Goal: Transaction & Acquisition: Purchase product/service

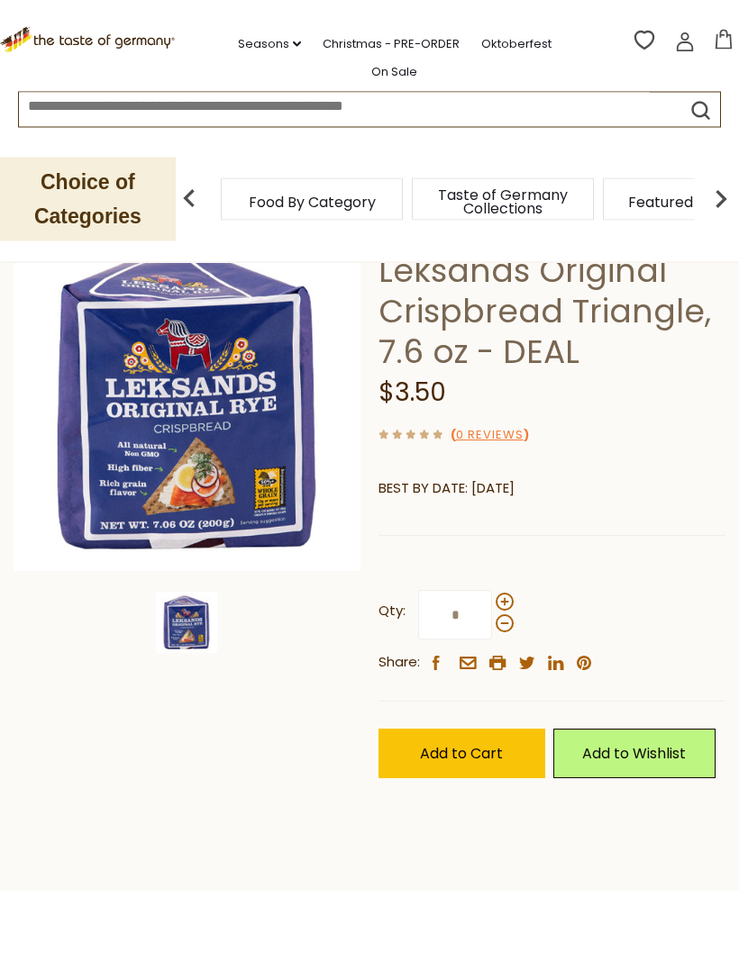
scroll to position [120, 0]
click at [648, 416] on div "Leksands Leksands Original Crispbread Triangle, 7.6 oz - DEAL $3.50 ( 0 Reviews…" at bounding box center [551, 521] width 347 height 595
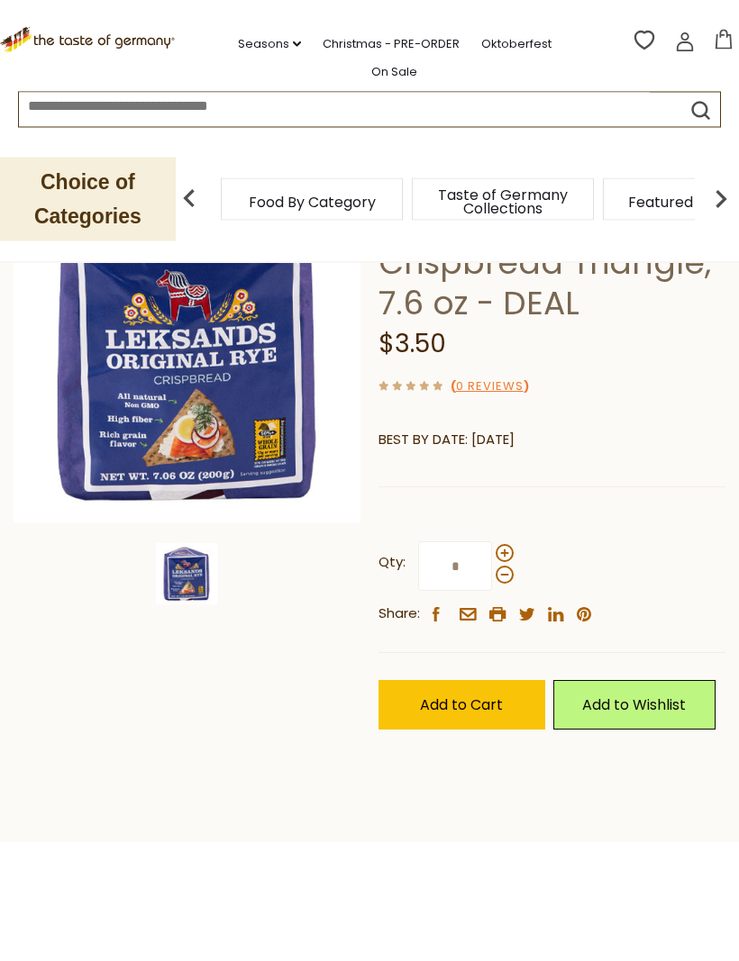
scroll to position [168, 0]
click at [511, 542] on label "Qty: *" at bounding box center [445, 567] width 135 height 50
click at [492, 542] on input "*" at bounding box center [455, 567] width 74 height 50
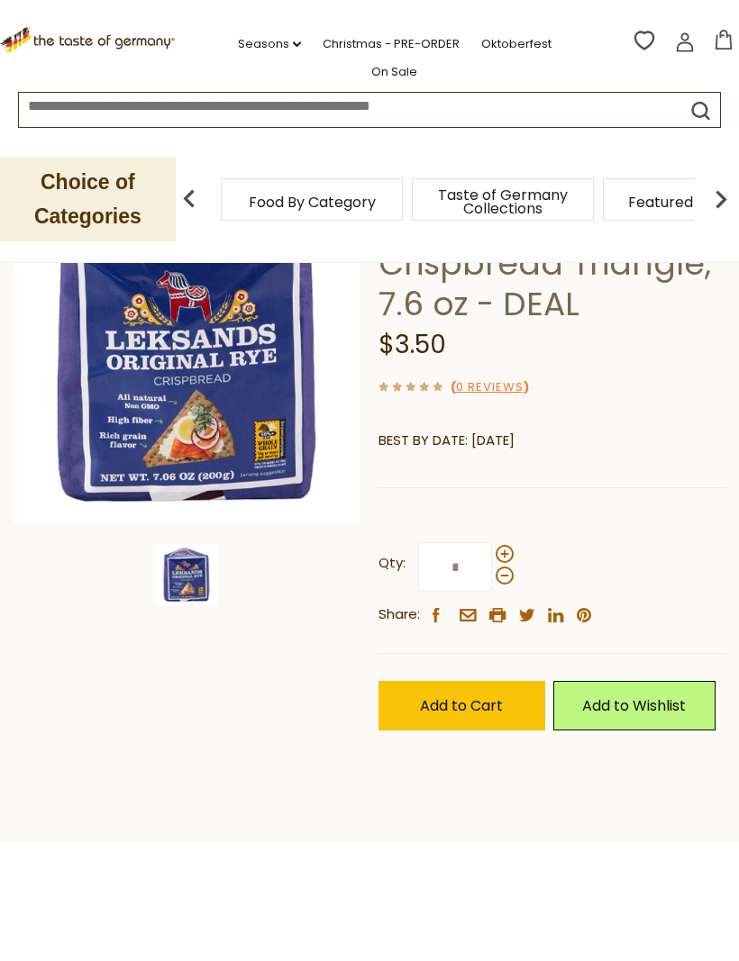
click at [510, 551] on span at bounding box center [505, 554] width 18 height 18
click at [492, 551] on input "*" at bounding box center [455, 567] width 74 height 50
click at [509, 549] on span at bounding box center [505, 554] width 18 height 18
click at [492, 549] on input "*" at bounding box center [455, 567] width 74 height 50
click at [510, 554] on span at bounding box center [505, 554] width 18 height 18
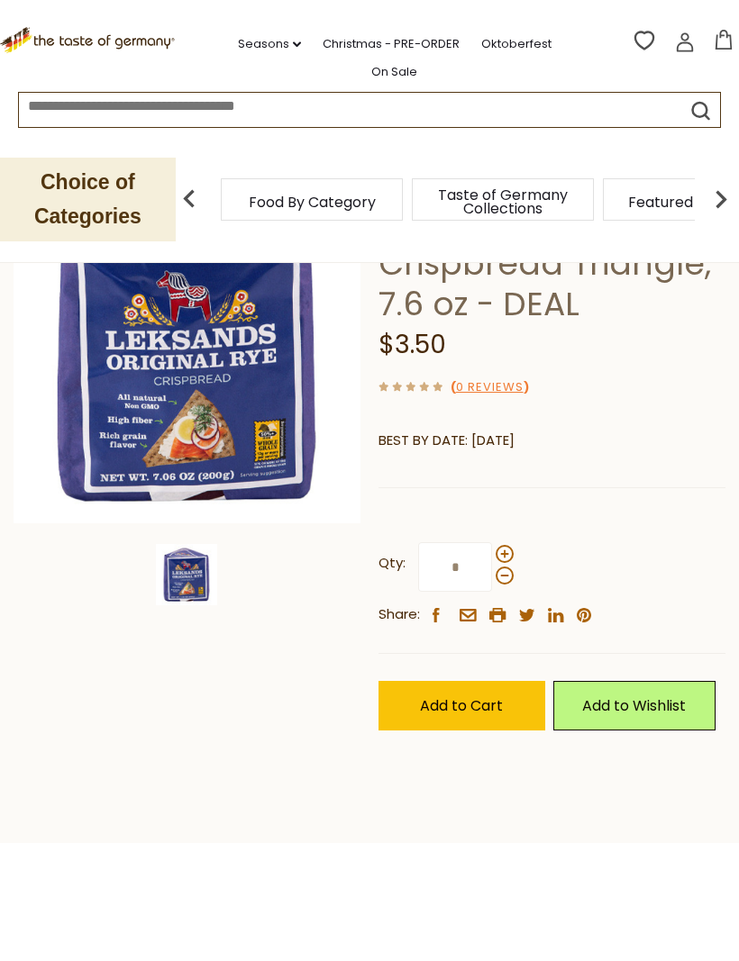
click at [492, 554] on input "*" at bounding box center [455, 567] width 74 height 50
click at [506, 549] on span at bounding box center [505, 554] width 18 height 18
click at [492, 549] on input "*" at bounding box center [455, 567] width 74 height 50
click at [505, 556] on span at bounding box center [505, 554] width 18 height 18
click at [492, 556] on input "*" at bounding box center [455, 567] width 74 height 50
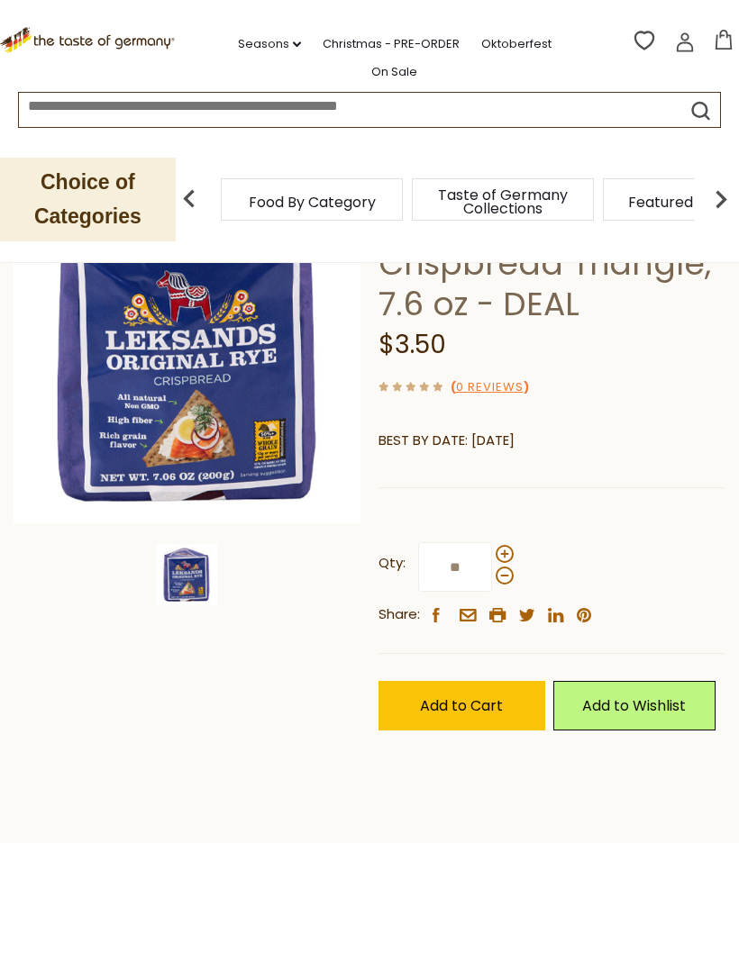
click at [504, 574] on span at bounding box center [505, 576] width 18 height 18
click at [492, 574] on input "**" at bounding box center [455, 567] width 74 height 50
click at [514, 538] on div "Qty: * Share: facebook email printer twitter linkedin pinterest" at bounding box center [551, 584] width 347 height 139
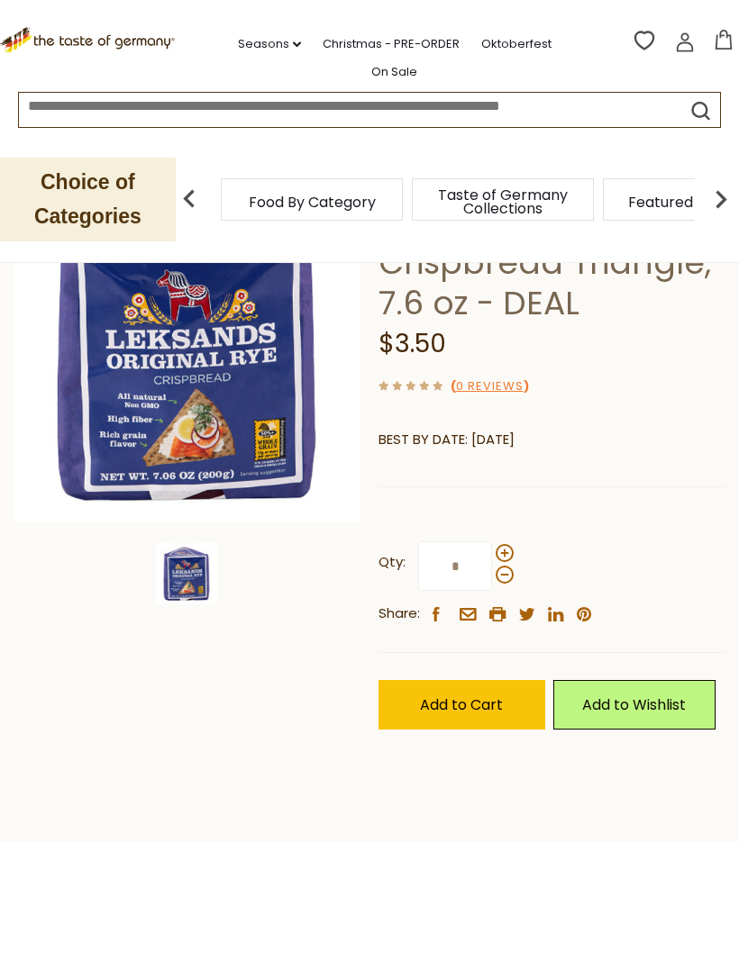
click at [507, 548] on span at bounding box center [505, 553] width 18 height 18
click at [492, 548] on input "*" at bounding box center [455, 567] width 74 height 50
type input "**"
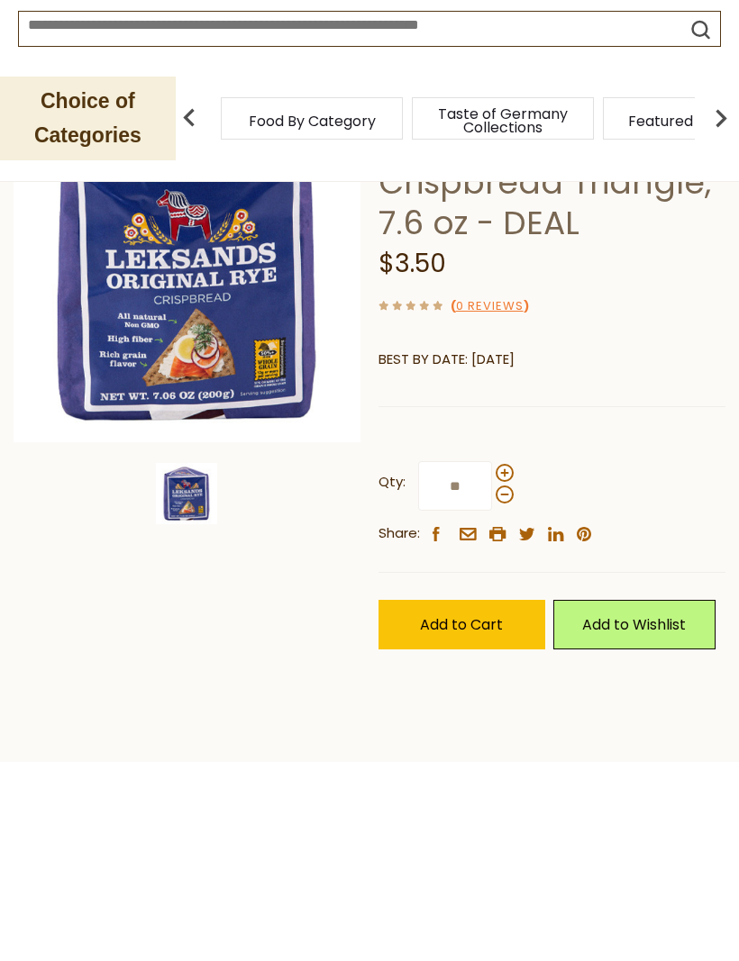
click at [487, 696] on span "Add to Cart" at bounding box center [461, 706] width 83 height 21
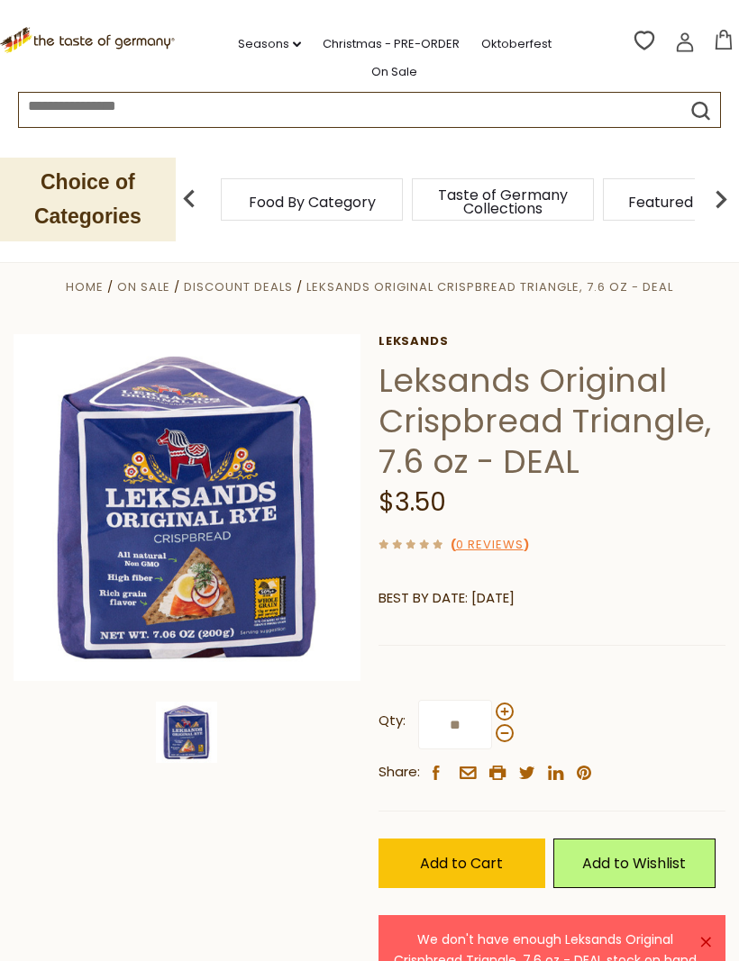
scroll to position [0, 0]
